Goal: Transaction & Acquisition: Purchase product/service

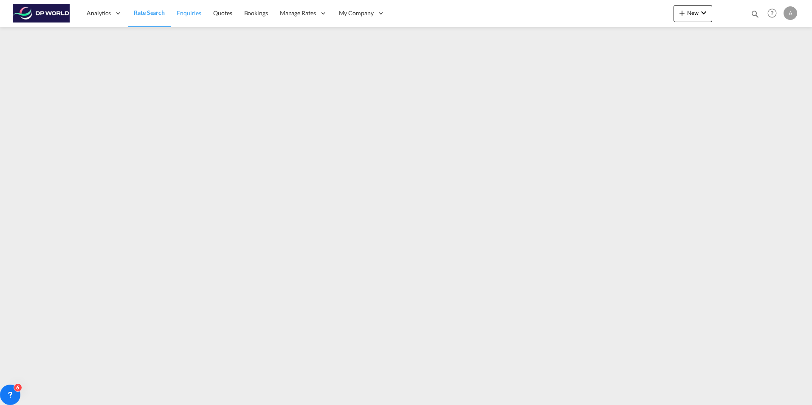
click at [186, 14] on span "Enquiries" at bounding box center [189, 12] width 25 height 7
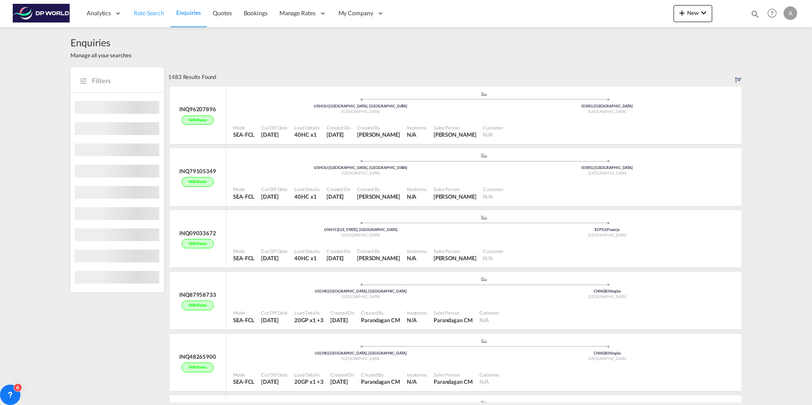
click at [149, 11] on span "Rate Search" at bounding box center [149, 12] width 31 height 7
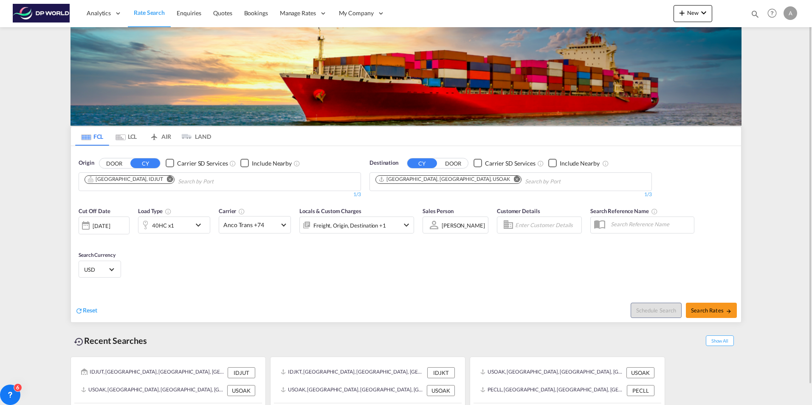
click at [167, 179] on md-icon "Remove" at bounding box center [170, 179] width 6 height 6
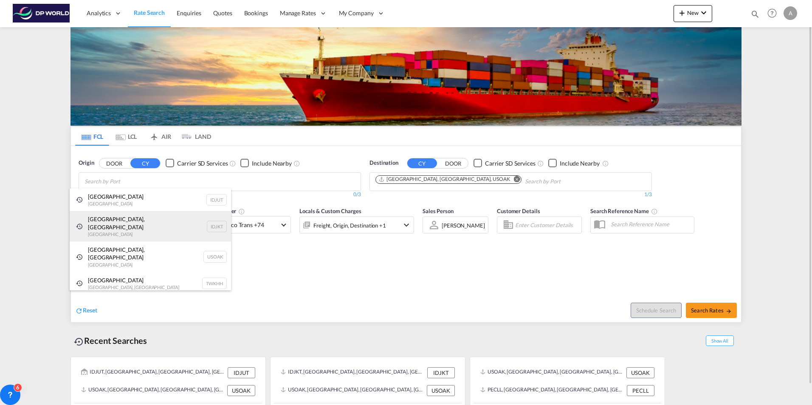
click at [126, 218] on div "[GEOGRAPHIC_DATA], [GEOGRAPHIC_DATA] [GEOGRAPHIC_DATA] IDJKT" at bounding box center [150, 226] width 161 height 31
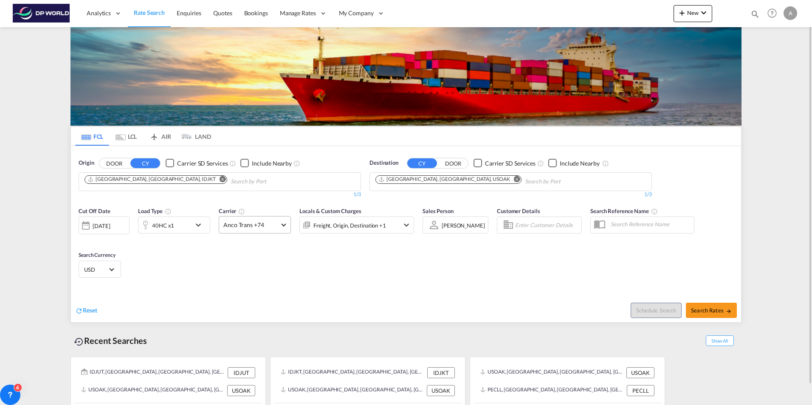
click at [243, 225] on span "Anco Trans +74" at bounding box center [250, 225] width 55 height 8
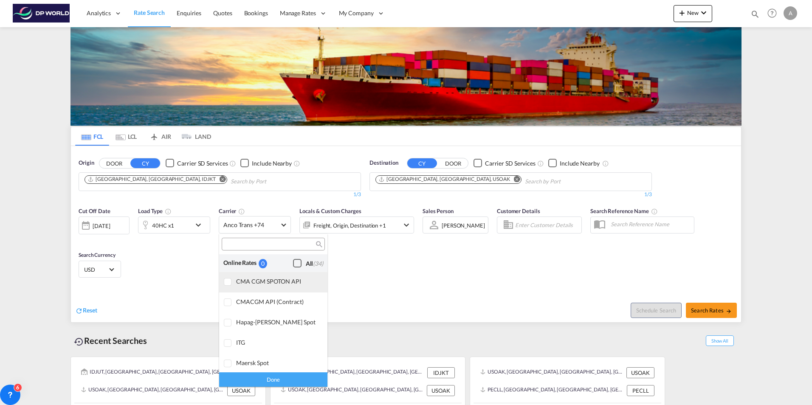
click at [229, 280] on div at bounding box center [228, 282] width 8 height 8
click at [227, 303] on div at bounding box center [228, 303] width 8 height 8
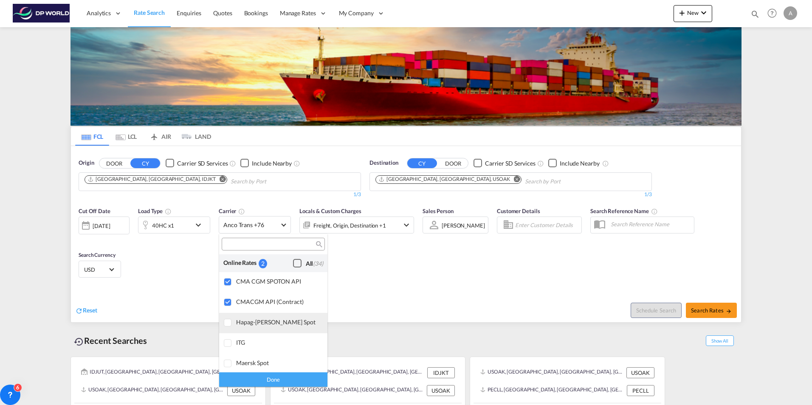
click at [225, 323] on div at bounding box center [228, 323] width 8 height 8
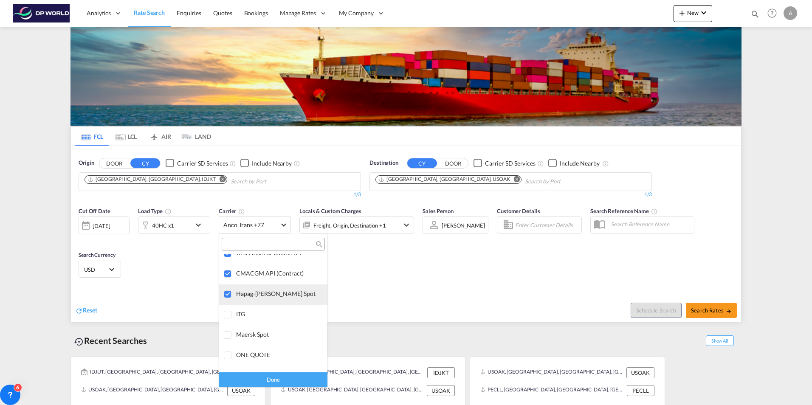
scroll to position [85, 0]
click at [227, 280] on div at bounding box center [228, 279] width 8 height 8
click at [226, 302] on div at bounding box center [228, 299] width 8 height 8
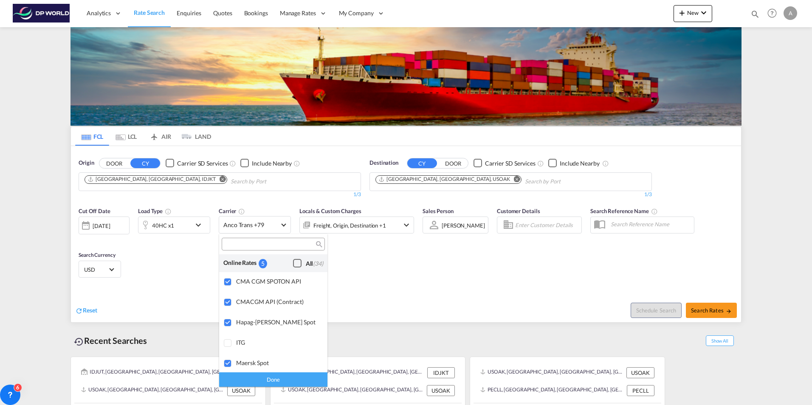
click at [710, 306] on md-backdrop at bounding box center [406, 202] width 812 height 405
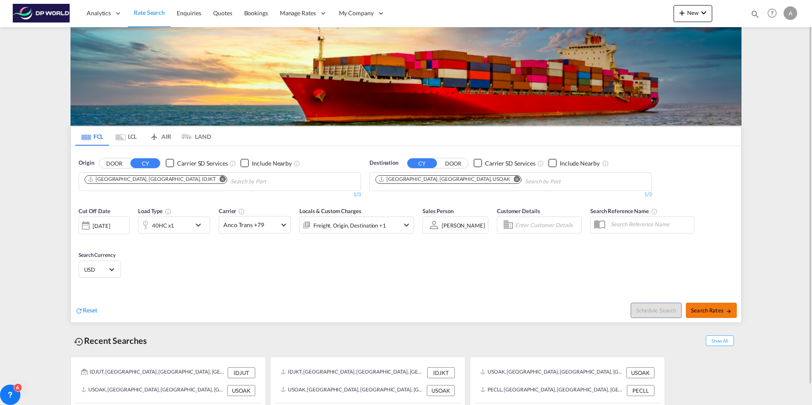
click at [708, 309] on span "Search Rates" at bounding box center [711, 310] width 41 height 7
type input "IDJKT to USOAK / [DATE]"
